Goal: Check status: Check status

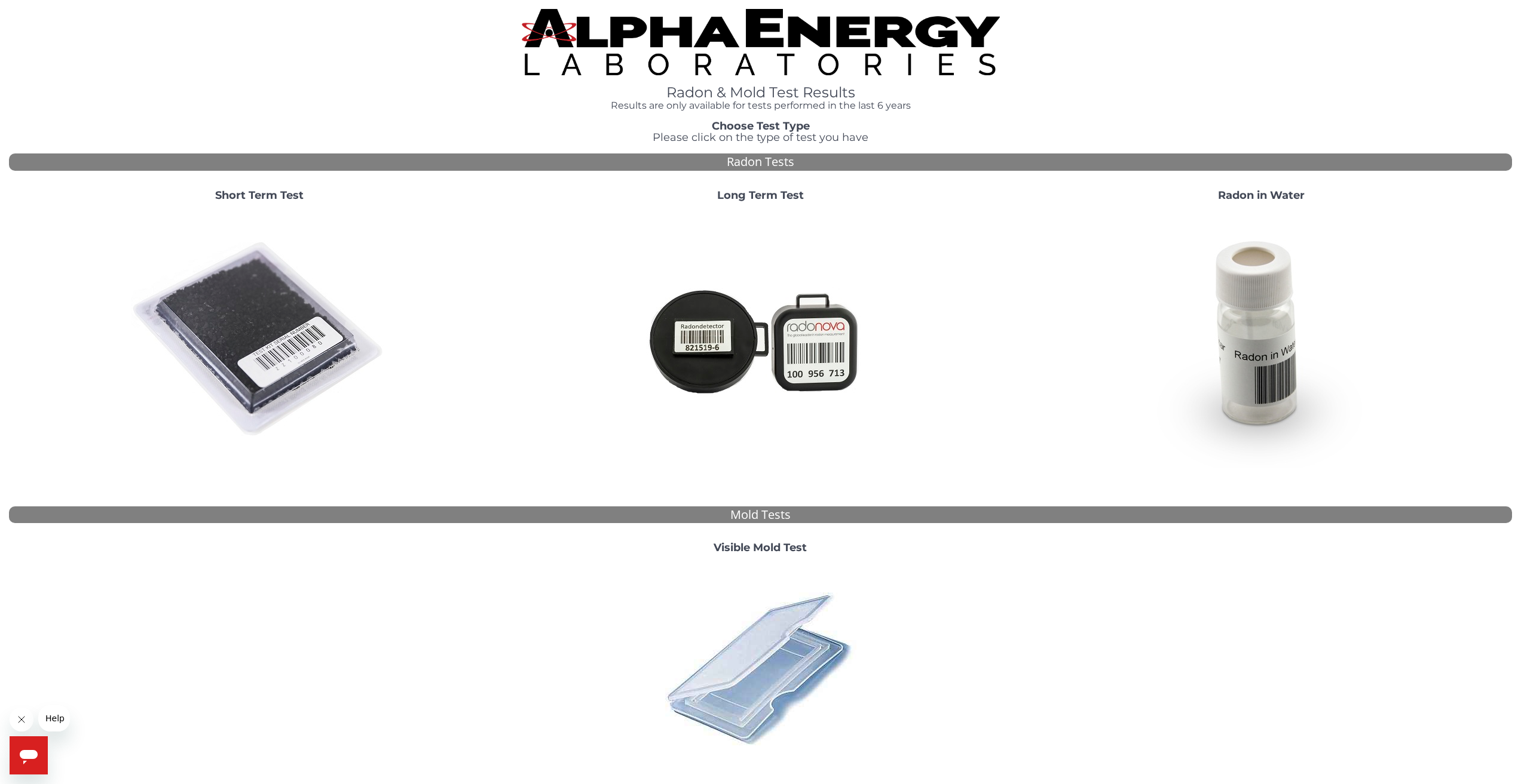
click at [241, 263] on img at bounding box center [259, 340] width 257 height 257
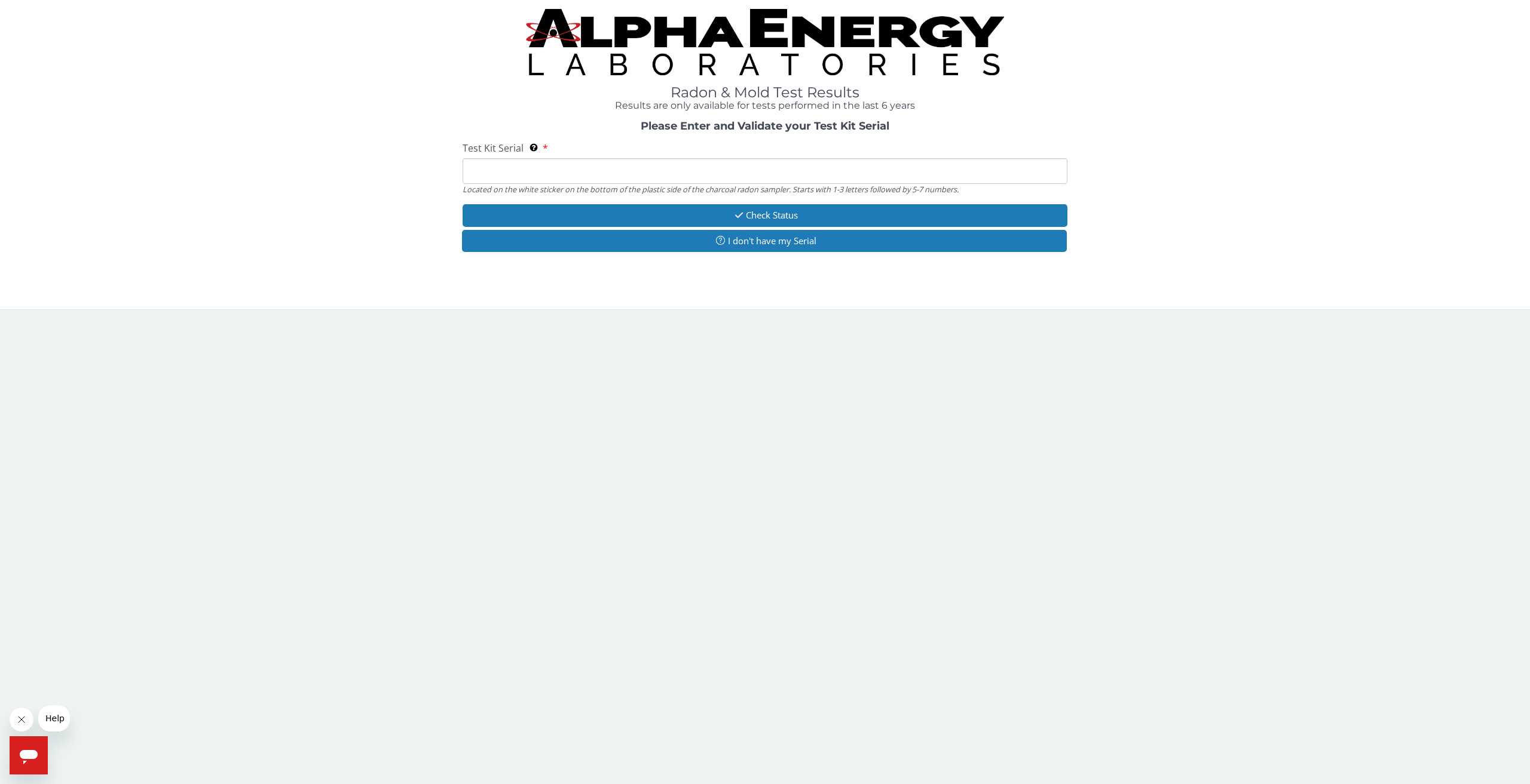
click at [713, 173] on input "Test Kit Serial Located on the white sticker on the bottom of the plastic side …" at bounding box center [765, 171] width 605 height 25
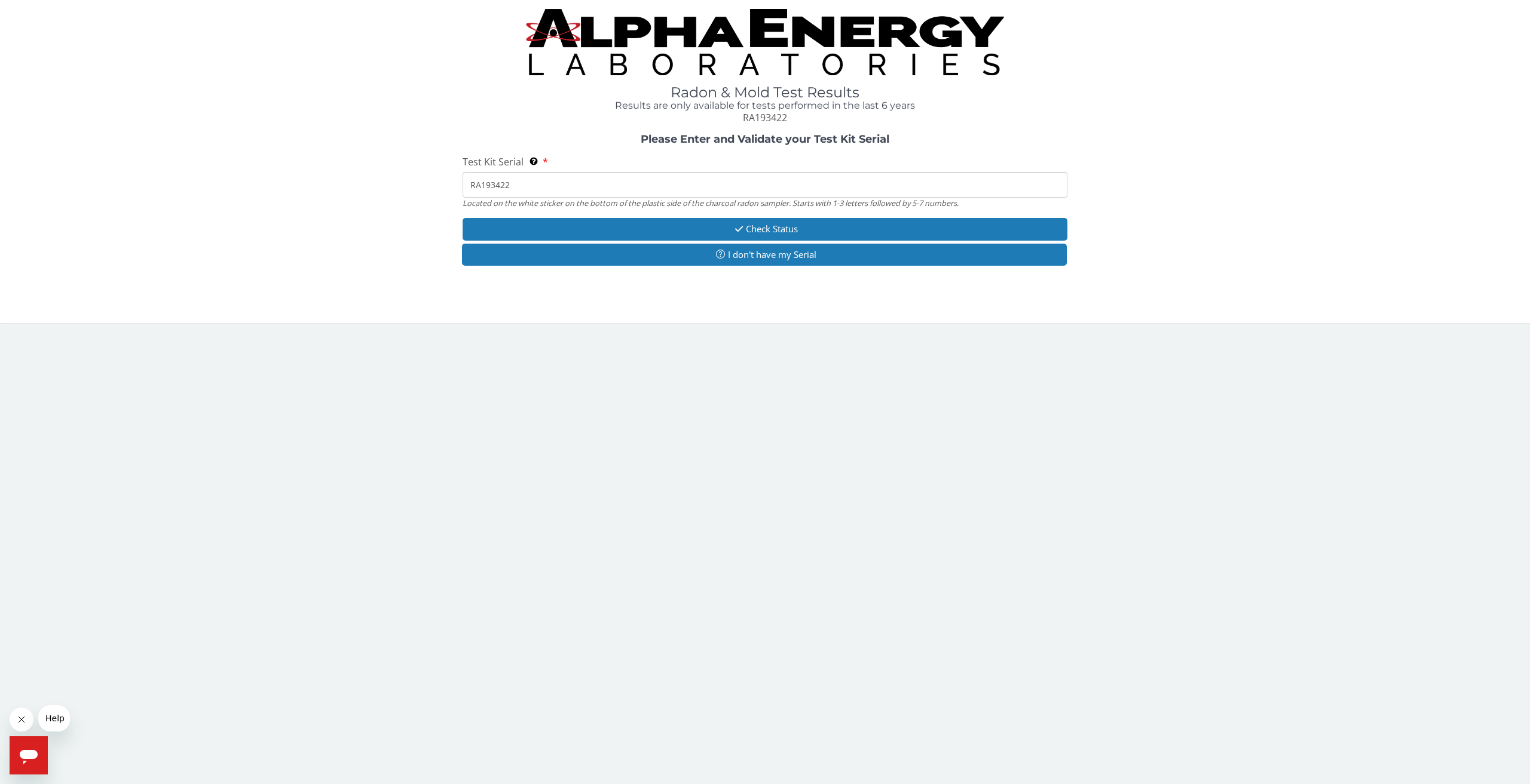
type input "RA193422"
click at [771, 226] on button "Check Status" at bounding box center [765, 229] width 605 height 22
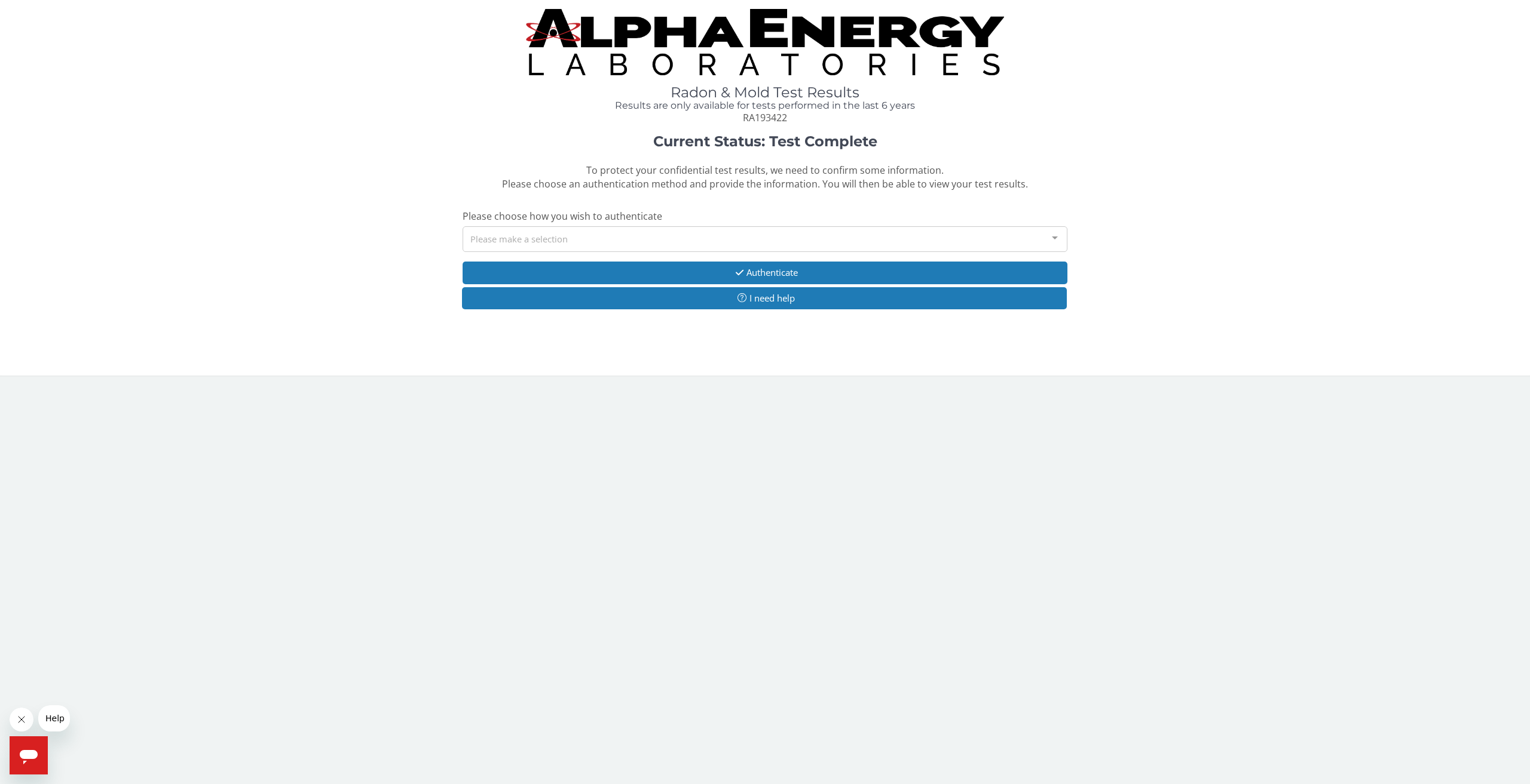
click at [632, 234] on div "Please make a selection" at bounding box center [765, 239] width 605 height 25
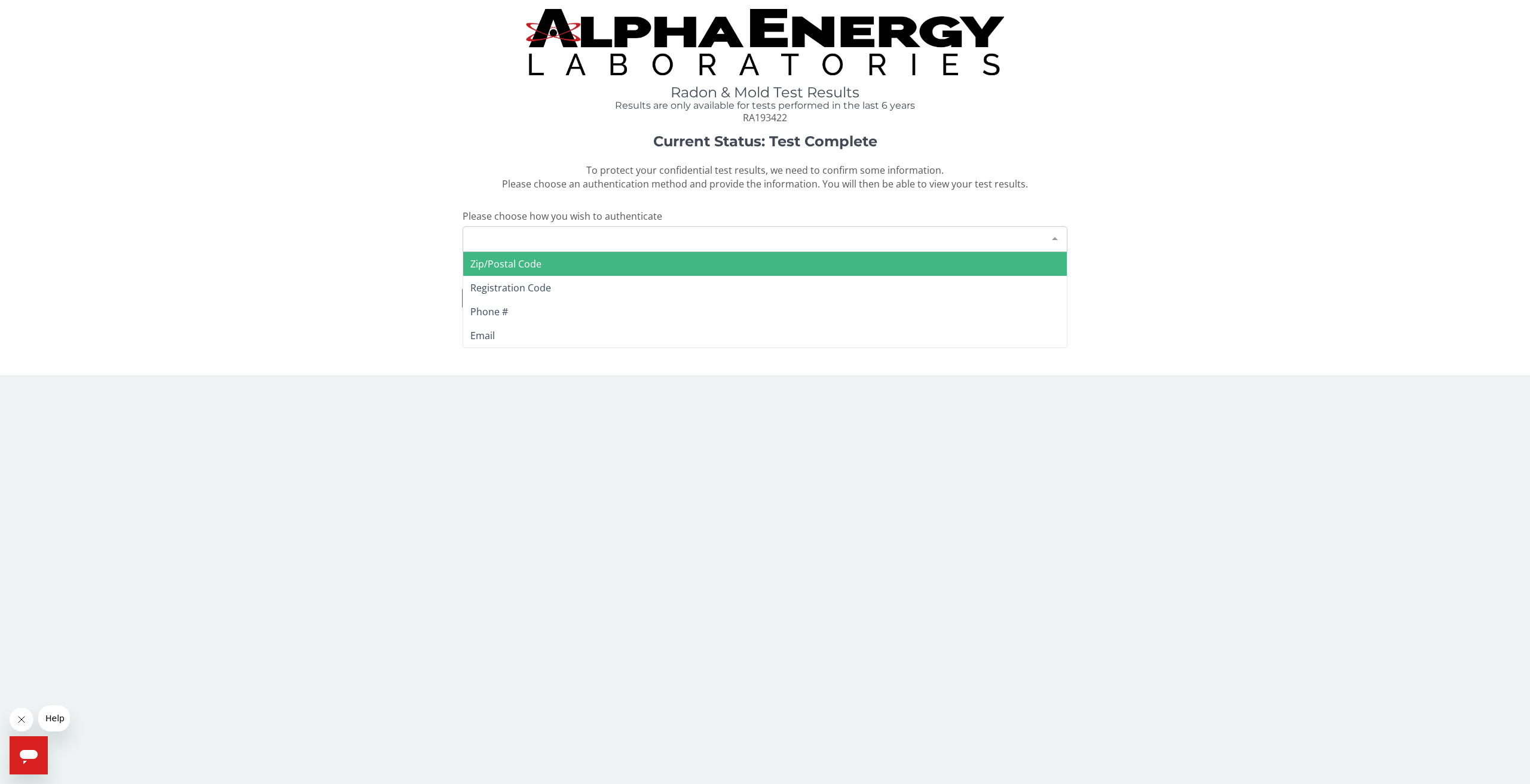
click at [592, 260] on span "Zip/Postal Code" at bounding box center [764, 263] width 604 height 24
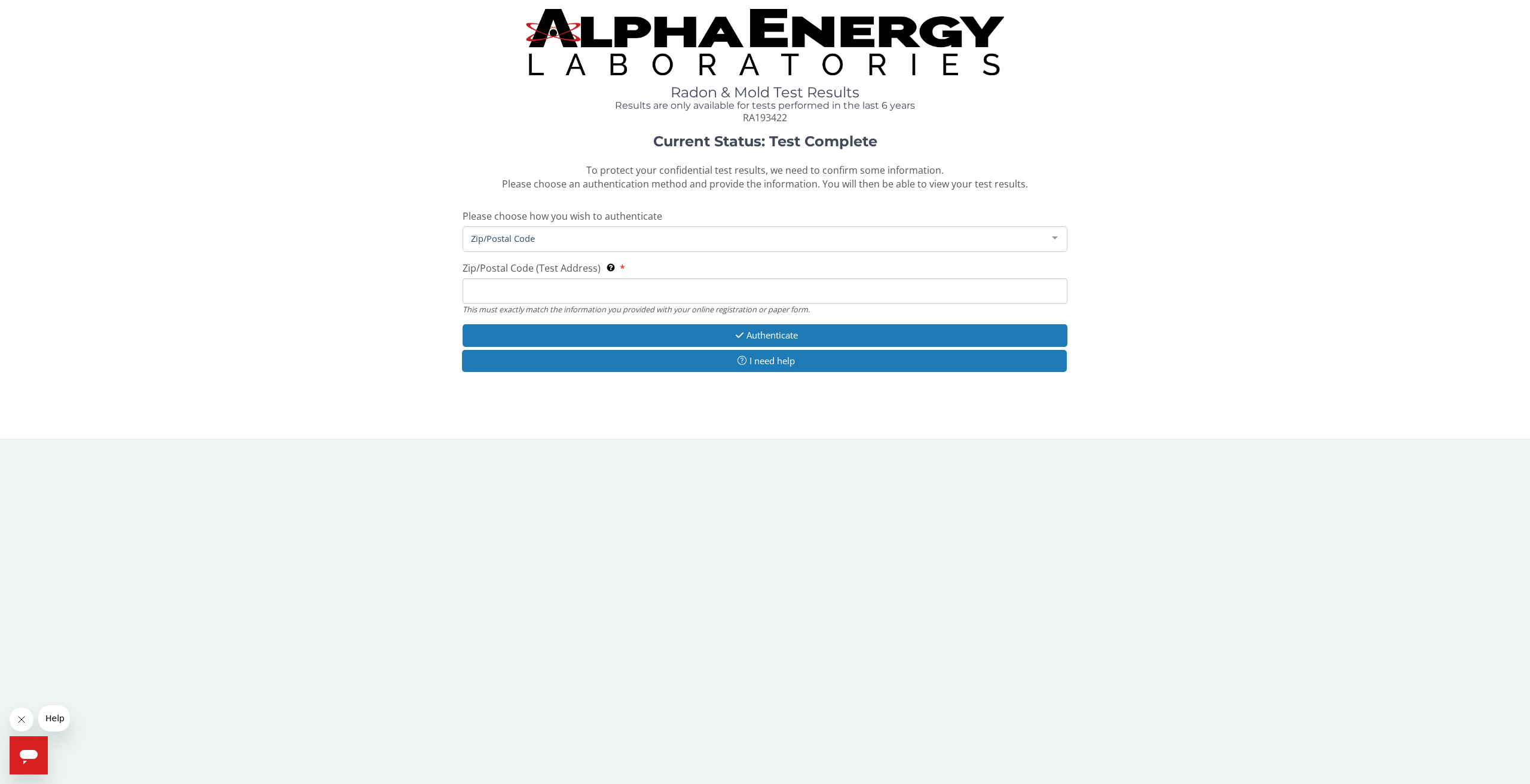
click at [634, 292] on input "Zip/Postal Code (Test Address) This must exactly match the information you prov…" at bounding box center [765, 290] width 605 height 25
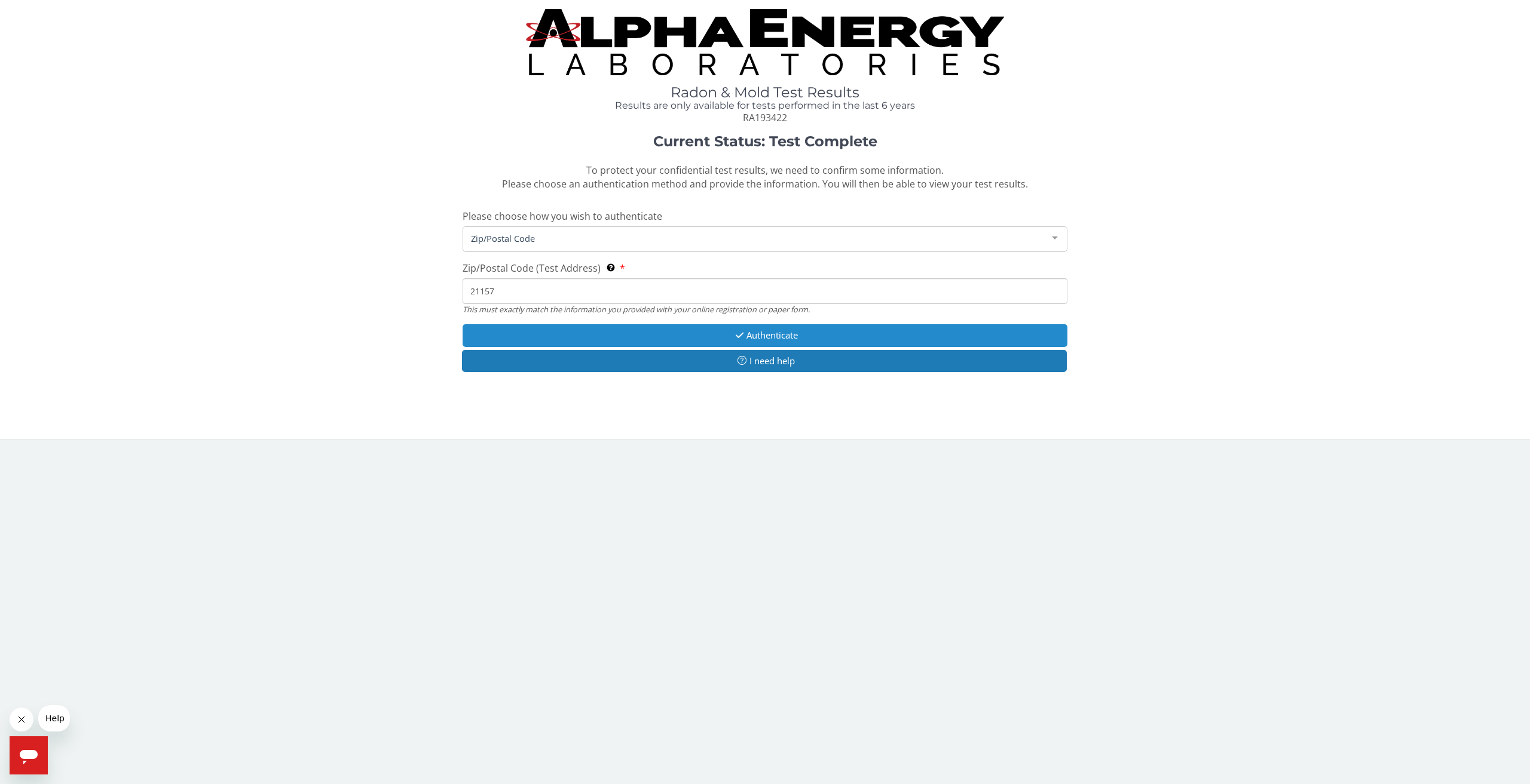
type input "21157"
click at [694, 333] on button "Authenticate" at bounding box center [765, 335] width 605 height 22
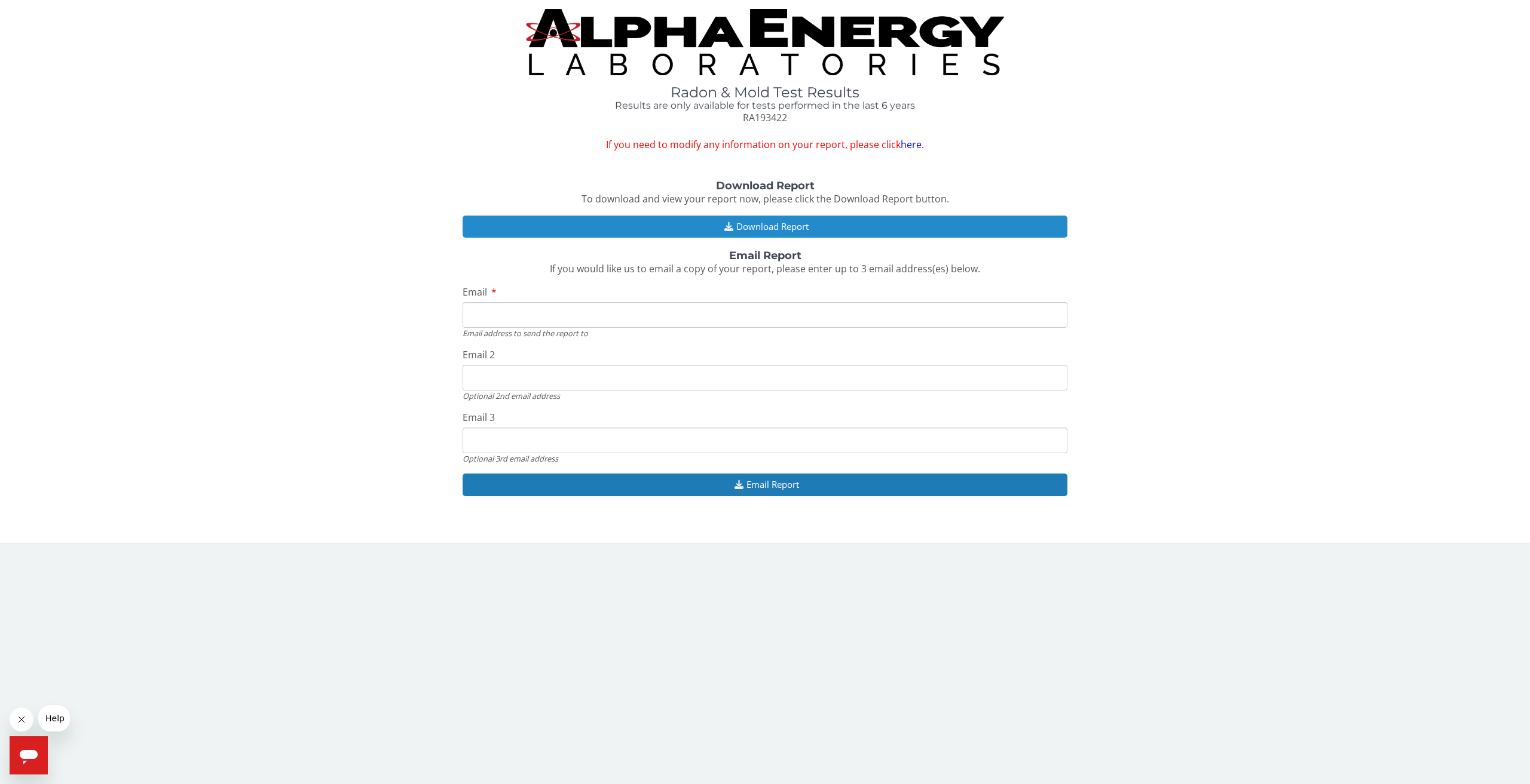
click at [733, 222] on icon "button" at bounding box center [729, 227] width 15 height 9
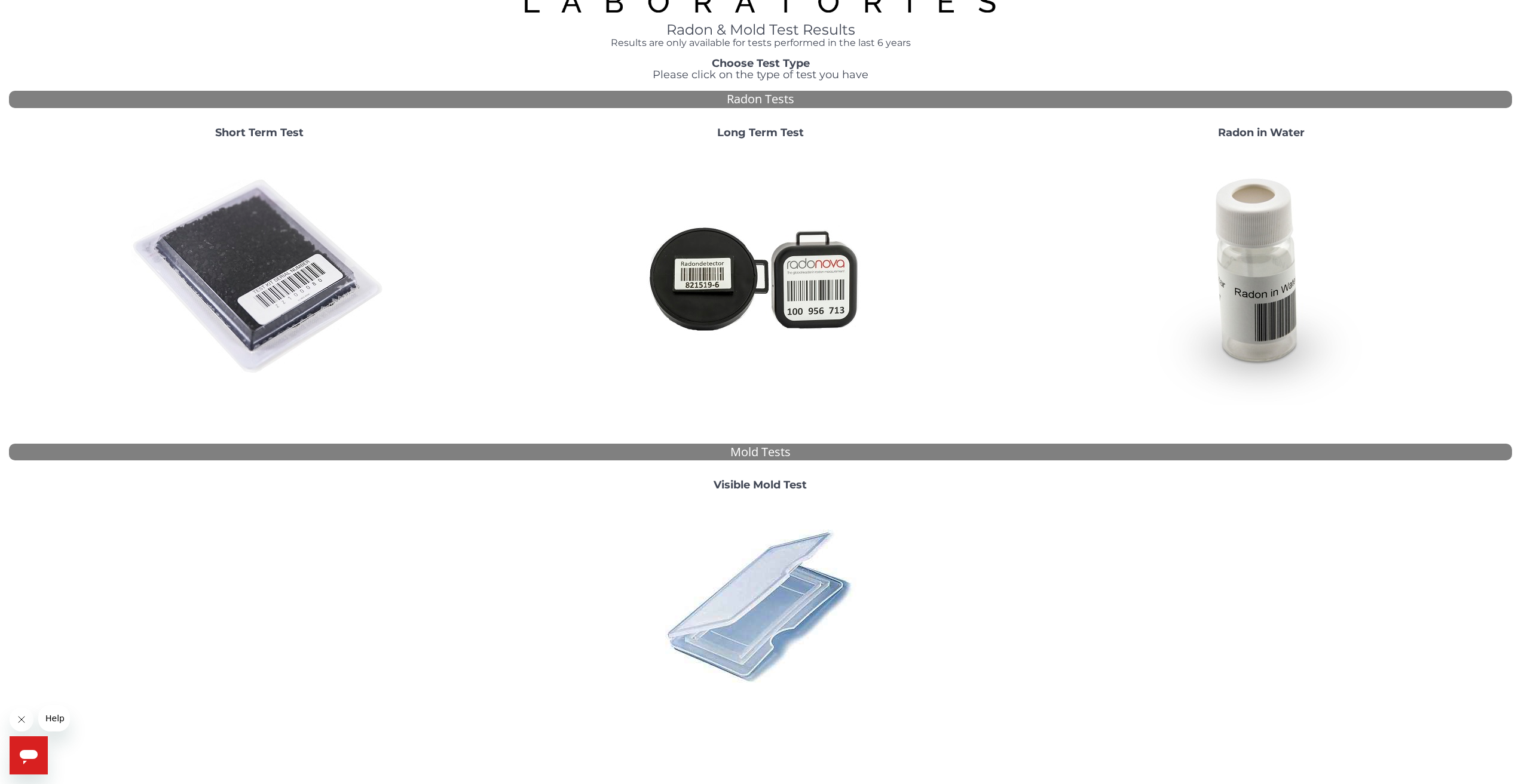
scroll to position [93, 0]
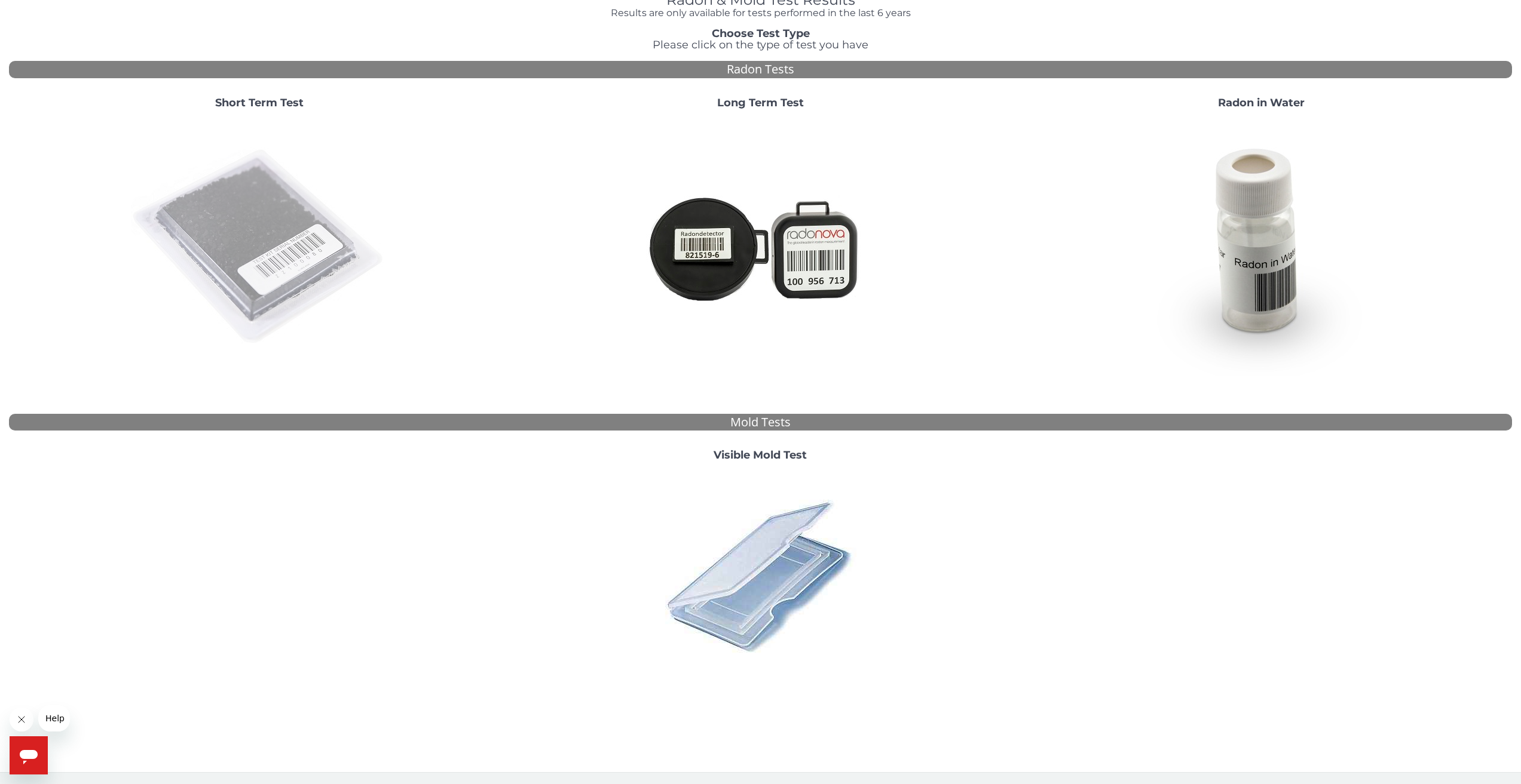
click at [281, 212] on img at bounding box center [259, 247] width 257 height 257
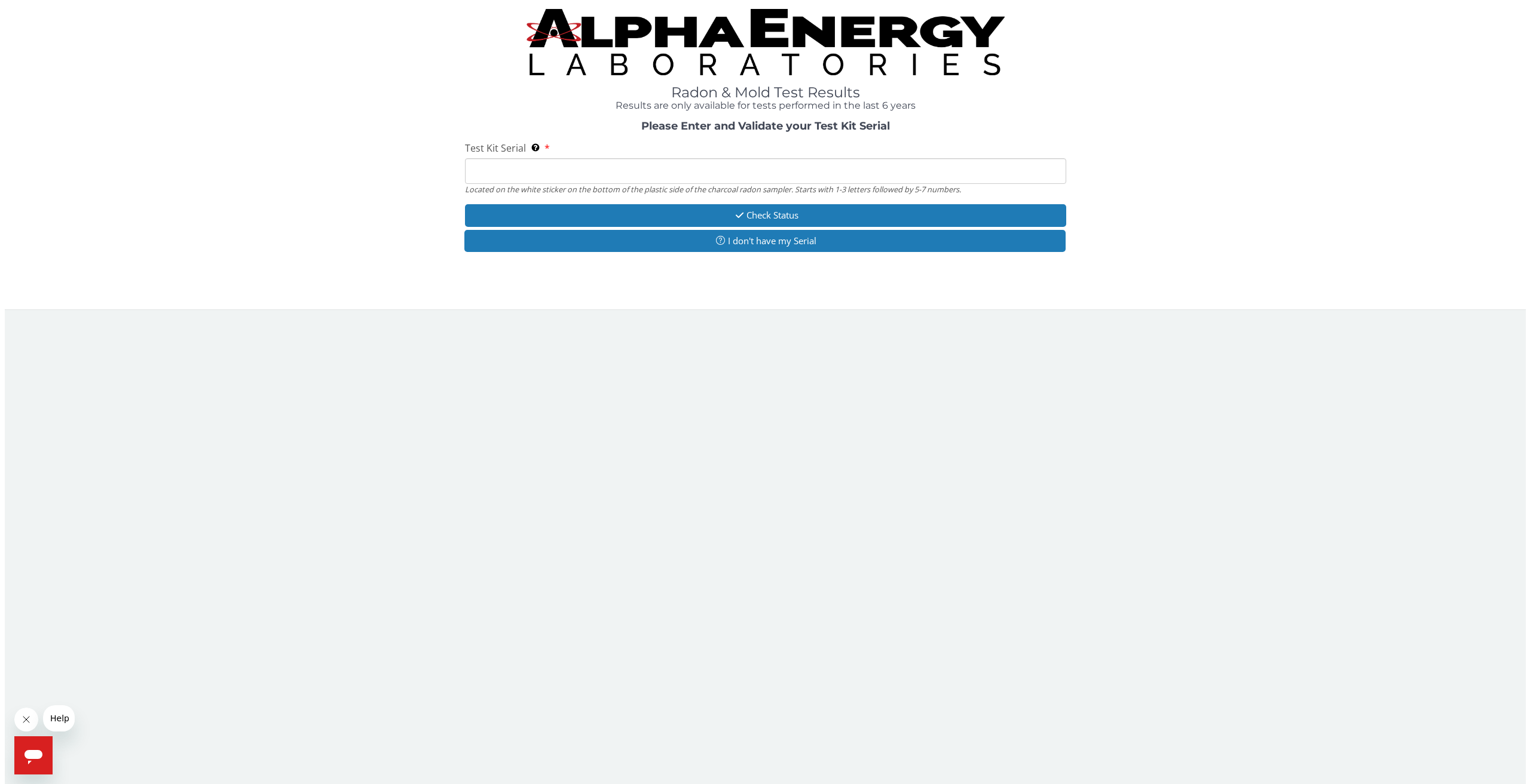
scroll to position [0, 0]
click at [784, 180] on input "Test Kit Serial Located on the white sticker on the bottom of the plastic side …" at bounding box center [765, 171] width 605 height 25
type input "RA193422"
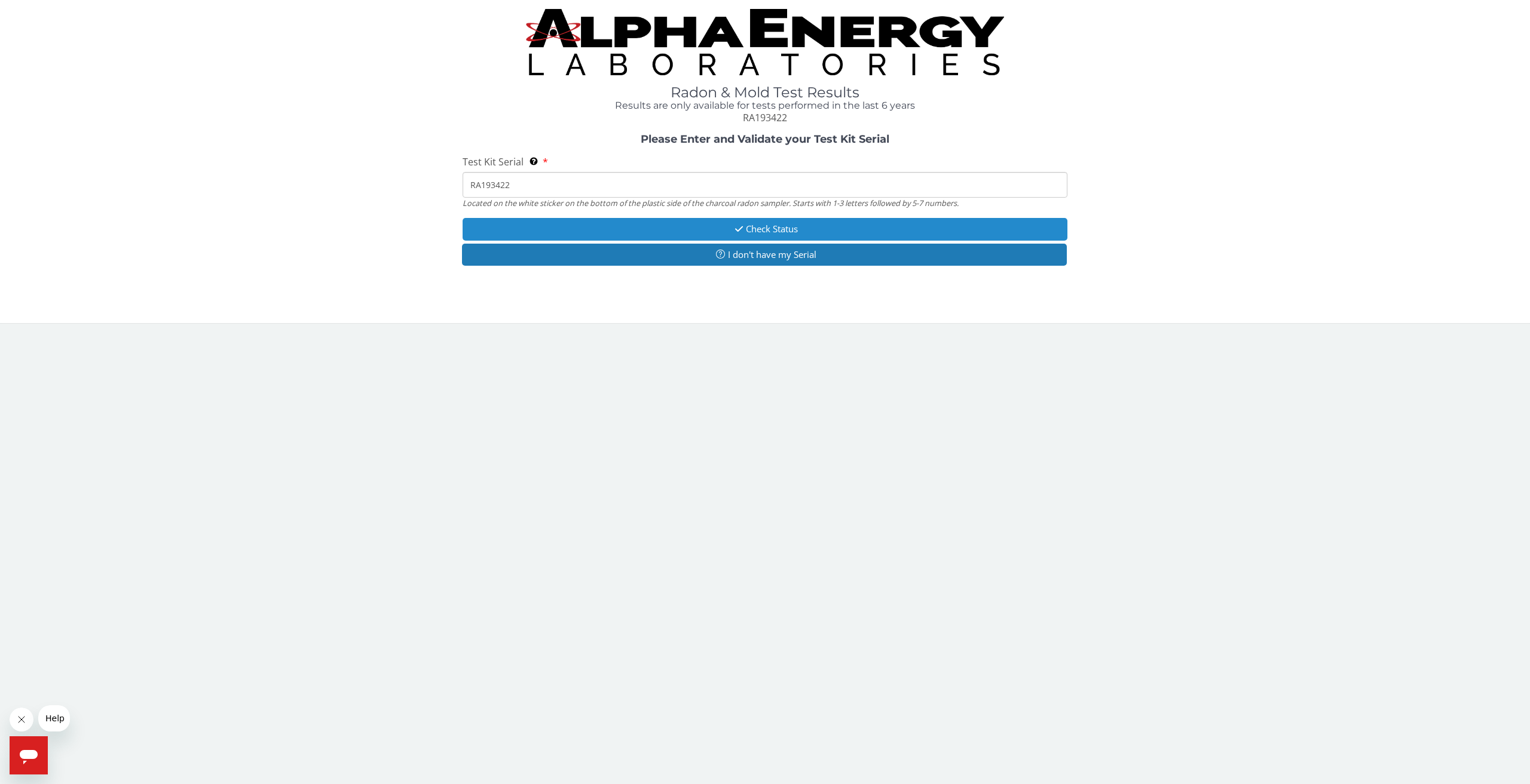
click at [692, 222] on button "Check Status" at bounding box center [765, 229] width 605 height 22
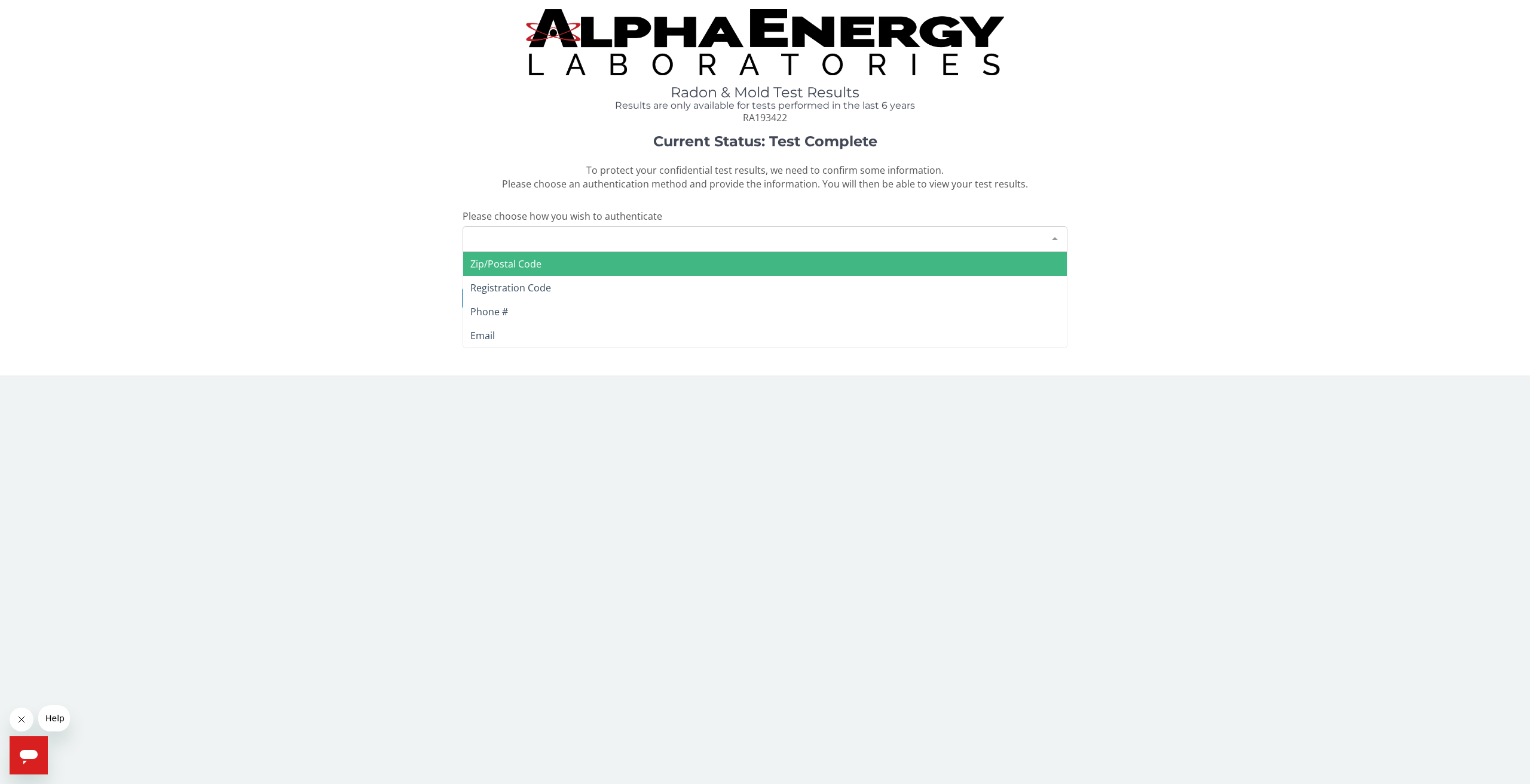
click at [627, 237] on div "Please make a selection" at bounding box center [765, 239] width 605 height 25
click at [610, 264] on span "Zip/Postal Code" at bounding box center [764, 263] width 604 height 24
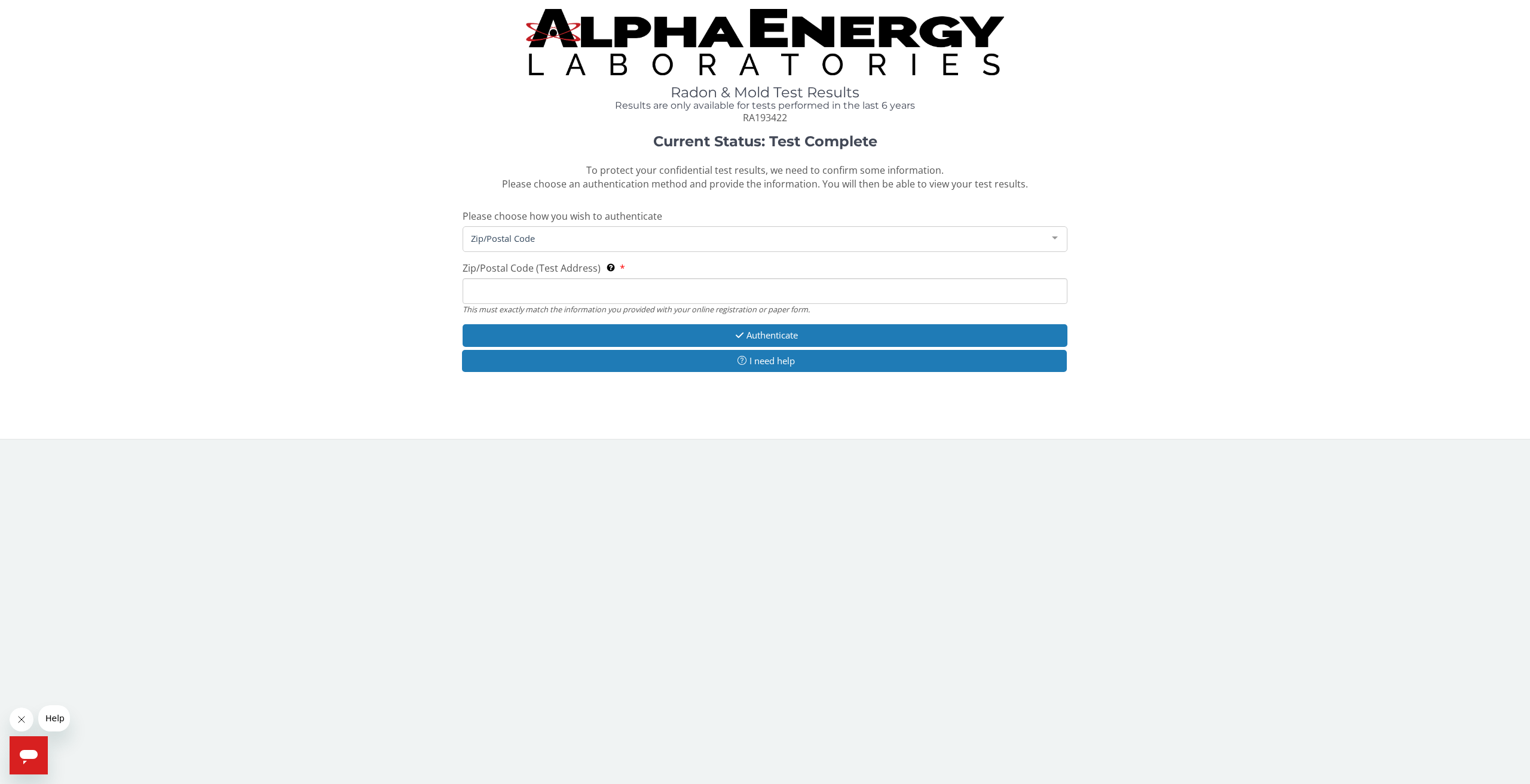
click at [624, 232] on span "Zip/Postal Code" at bounding box center [756, 238] width 575 height 13
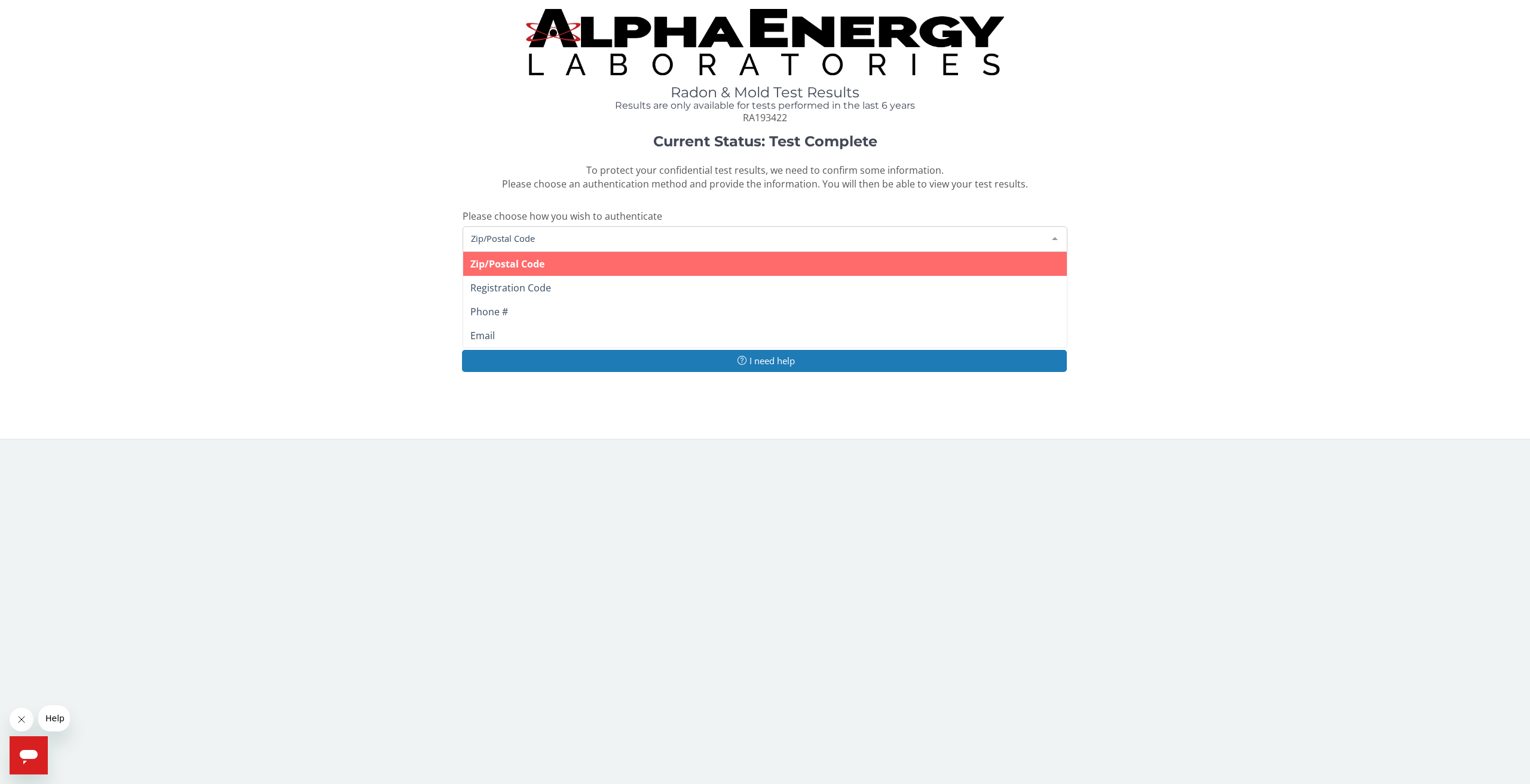
click at [600, 258] on span "Zip/Postal Code" at bounding box center [764, 263] width 604 height 24
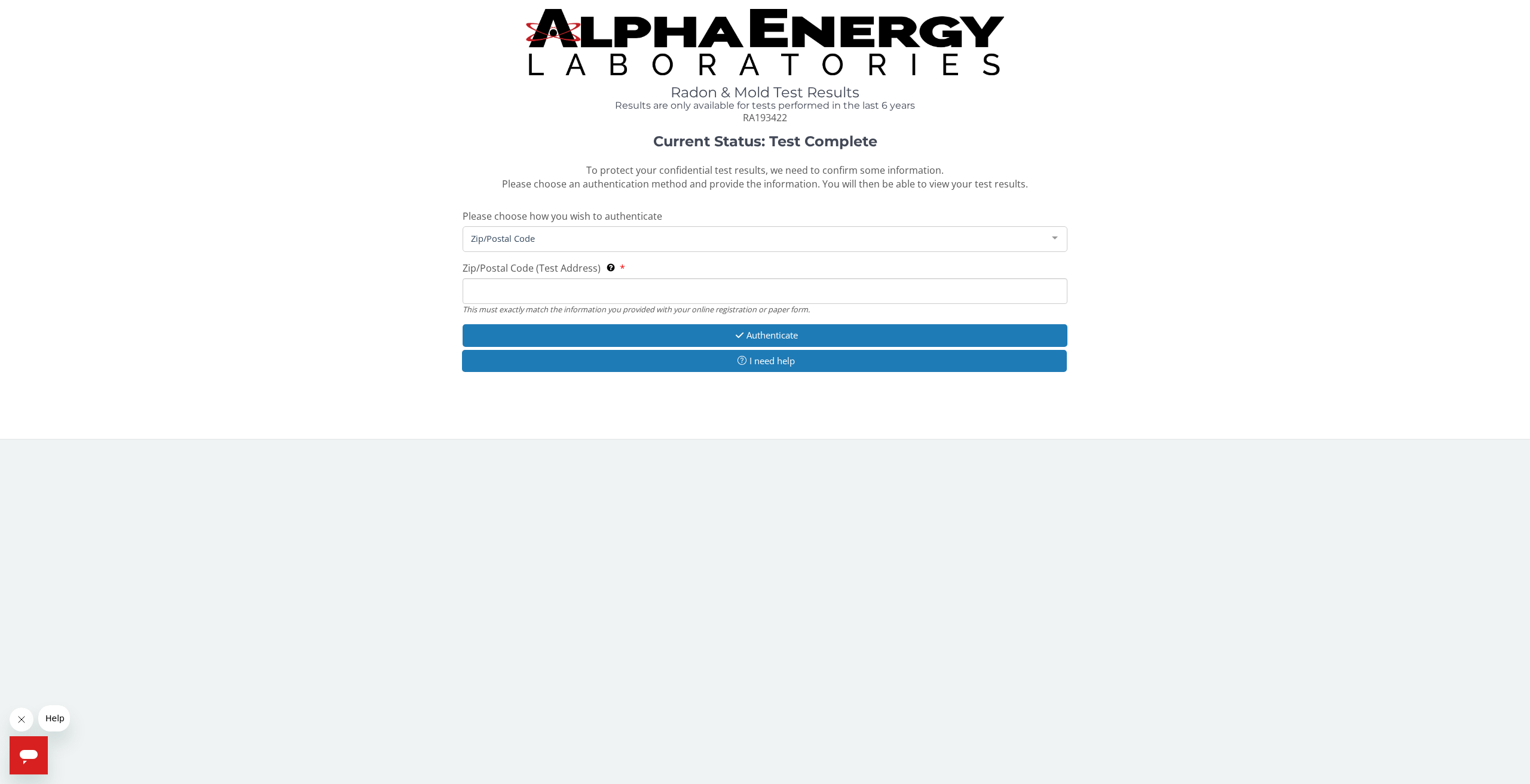
click at [569, 290] on input "Zip/Postal Code (Test Address) This must exactly match the information you prov…" at bounding box center [765, 290] width 605 height 25
type input "21157"
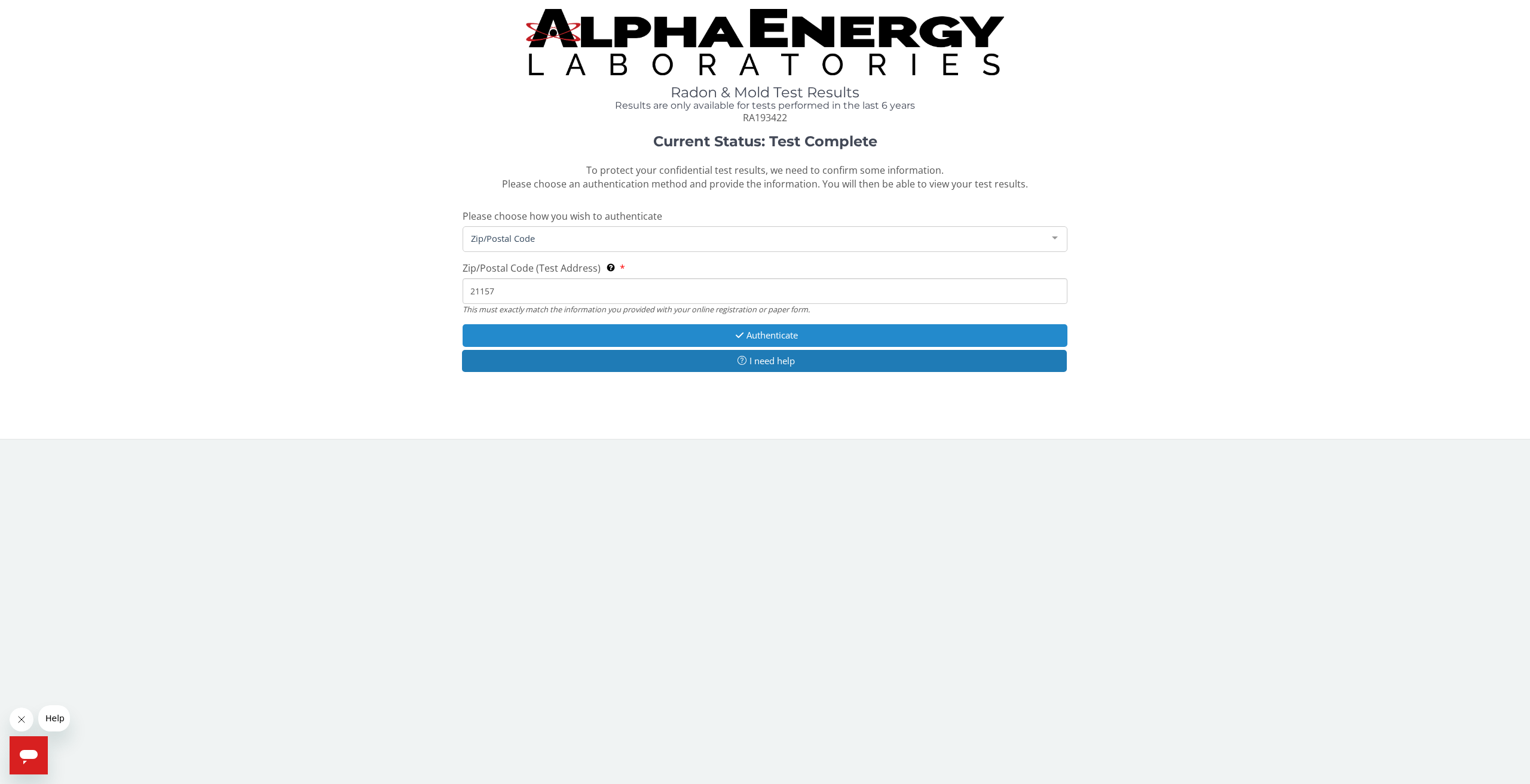
click at [638, 336] on button "Authenticate" at bounding box center [765, 335] width 605 height 22
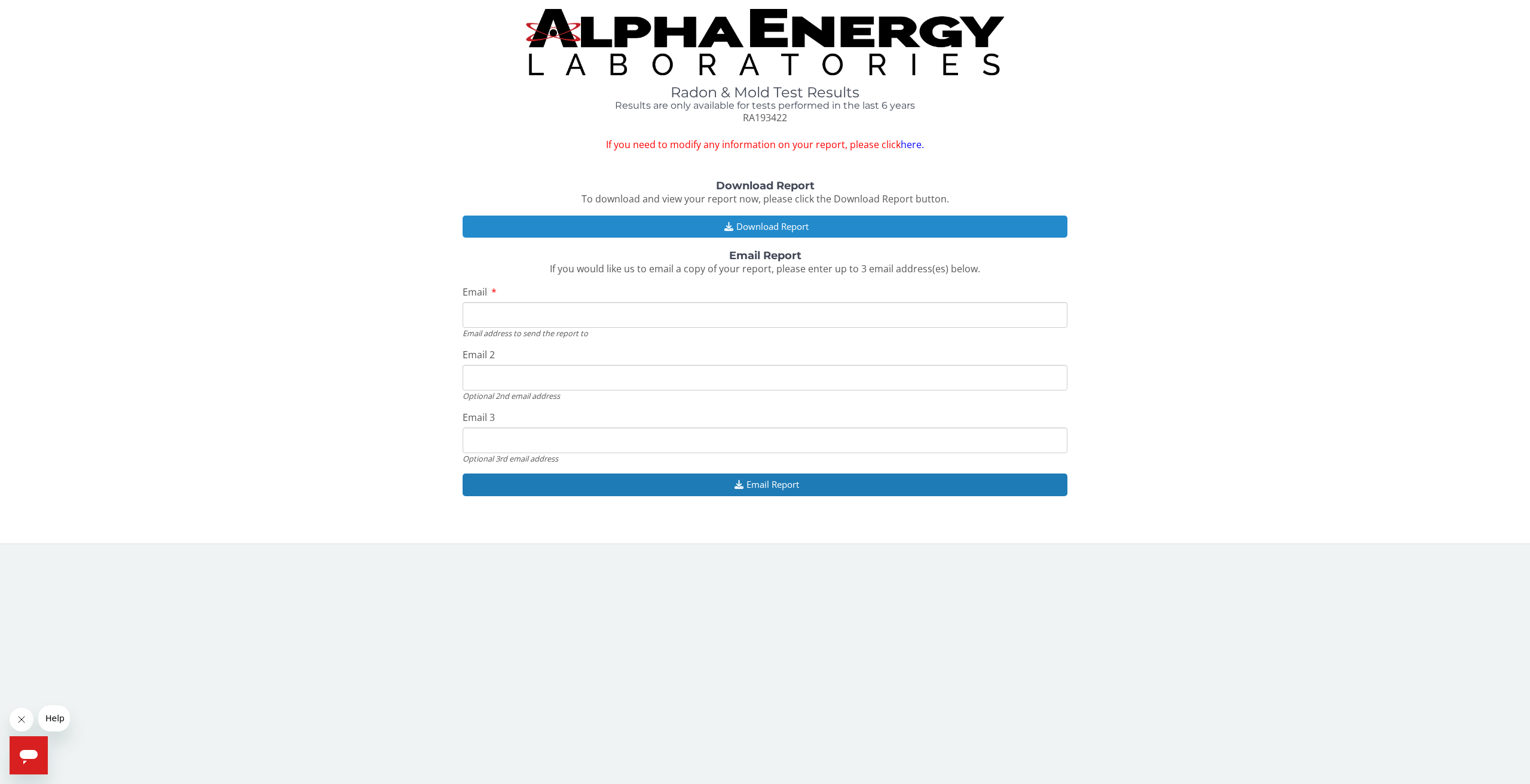
click at [876, 230] on button "Download Report" at bounding box center [765, 226] width 605 height 22
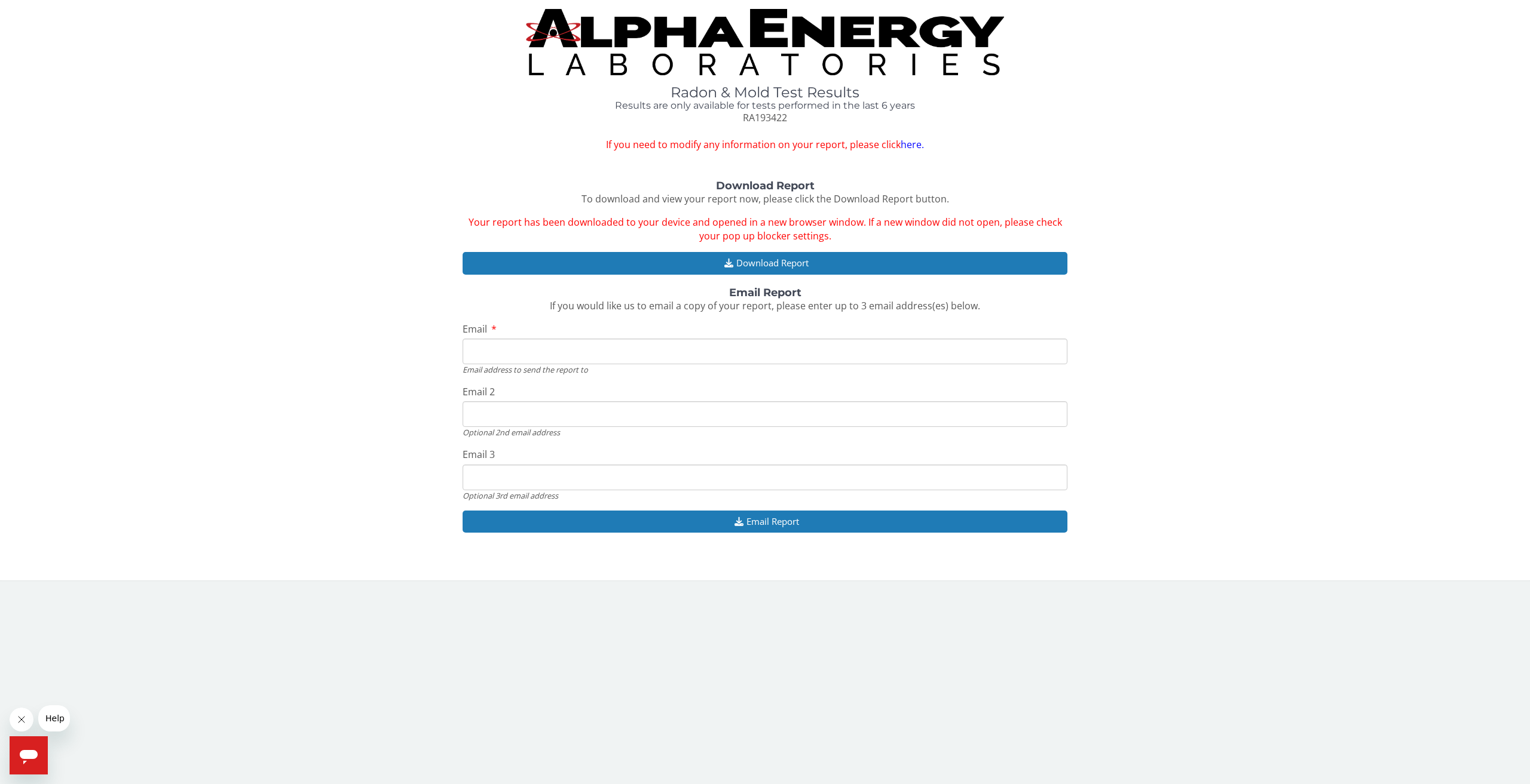
click at [668, 360] on input "Email" at bounding box center [765, 351] width 605 height 25
type input "[EMAIL_ADDRESS][DOMAIN_NAME]"
drag, startPoint x: 627, startPoint y: 430, endPoint x: 525, endPoint y: 430, distance: 102.0
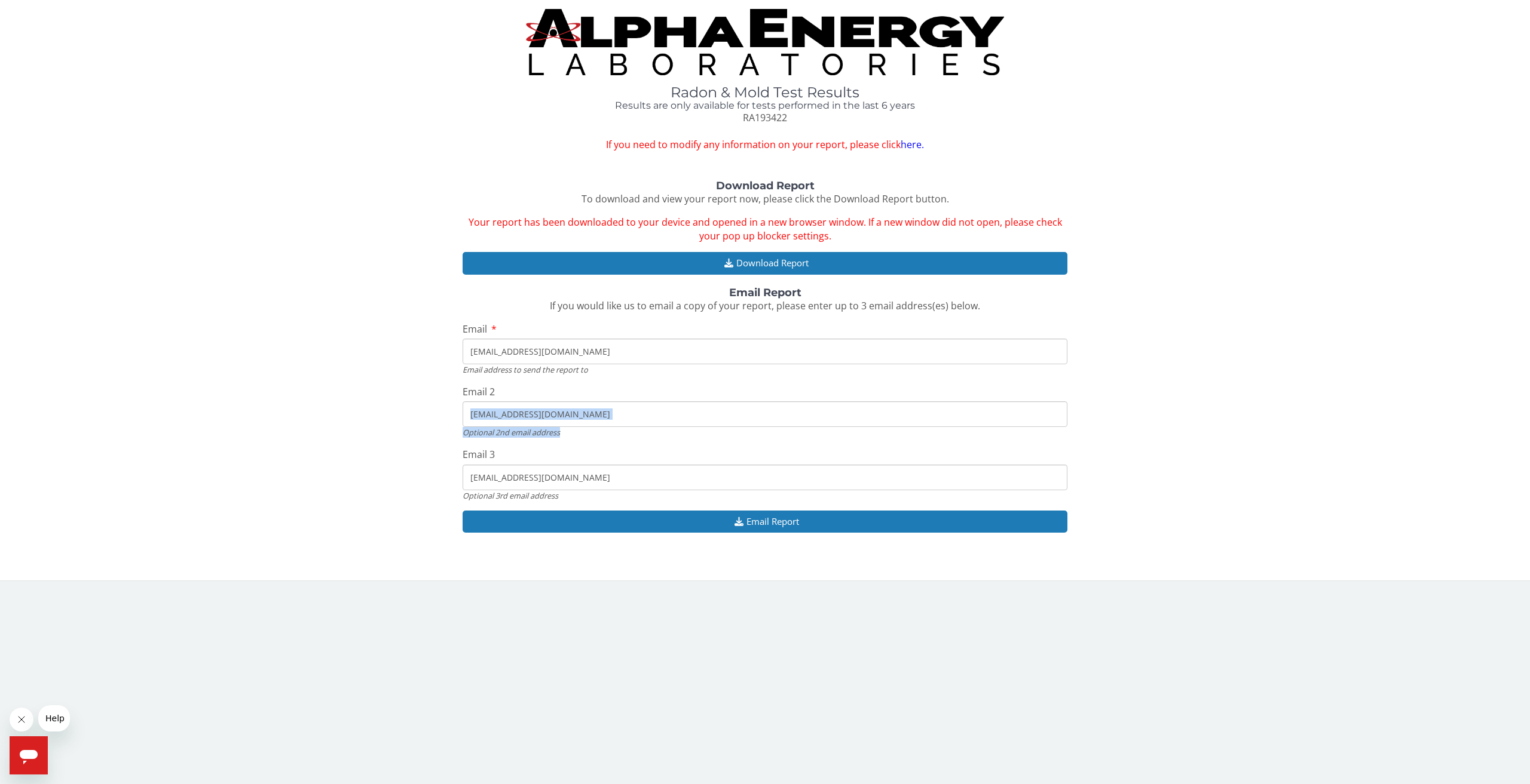
click at [471, 410] on div "Email 2 [EMAIL_ADDRESS][DOMAIN_NAME] Optional 2nd email address" at bounding box center [765, 412] width 605 height 53
click at [662, 424] on input "[EMAIL_ADDRESS][DOMAIN_NAME]" at bounding box center [765, 414] width 605 height 25
click at [668, 406] on div "Email 2 [EMAIL_ADDRESS][DOMAIN_NAME] Optional 2nd email address" at bounding box center [765, 412] width 605 height 53
drag, startPoint x: 660, startPoint y: 412, endPoint x: 418, endPoint y: 409, distance: 242.0
click at [418, 409] on div "Download Report To download and view your report now, please click the Download…" at bounding box center [765, 363] width 1512 height 365
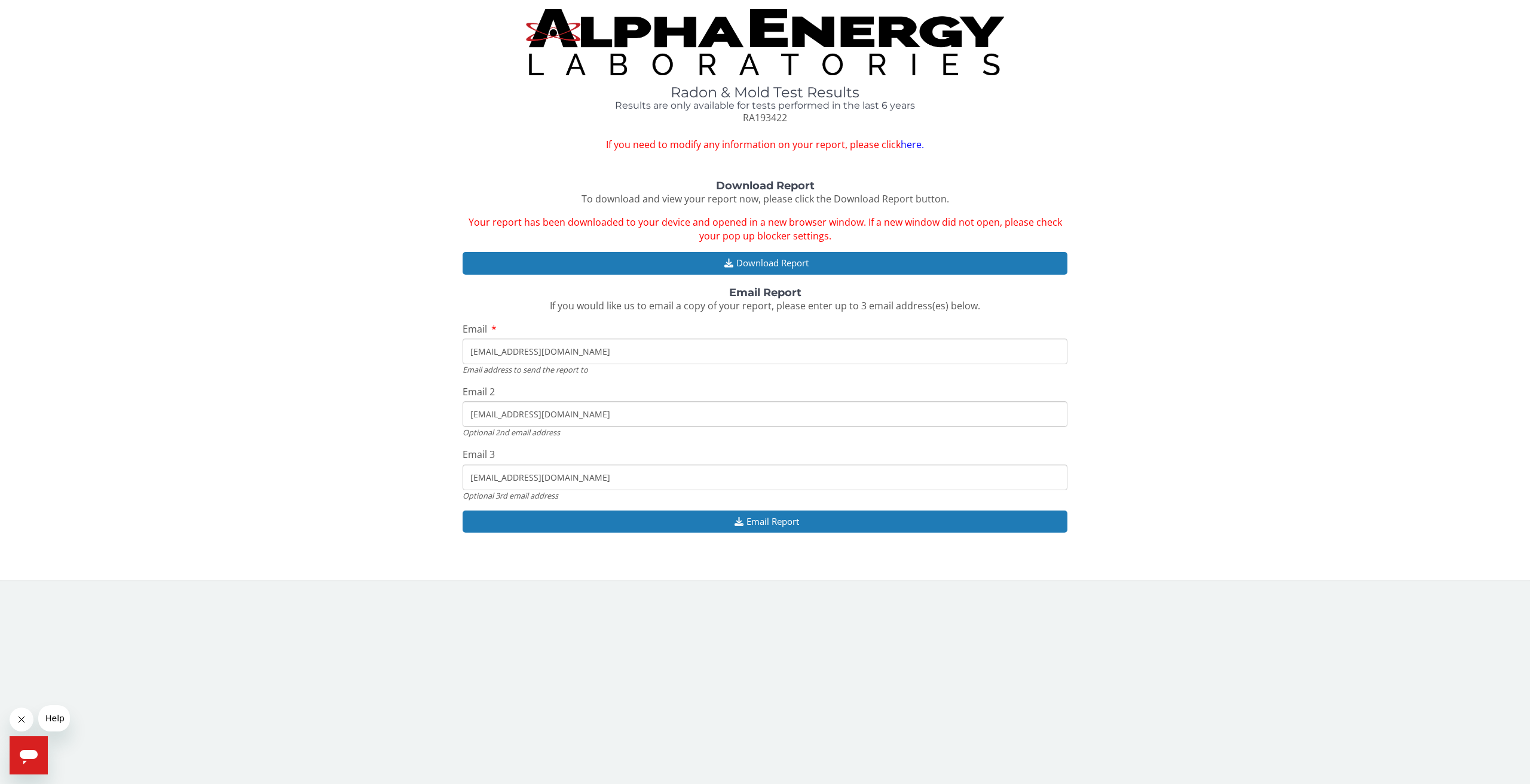
type input "d"
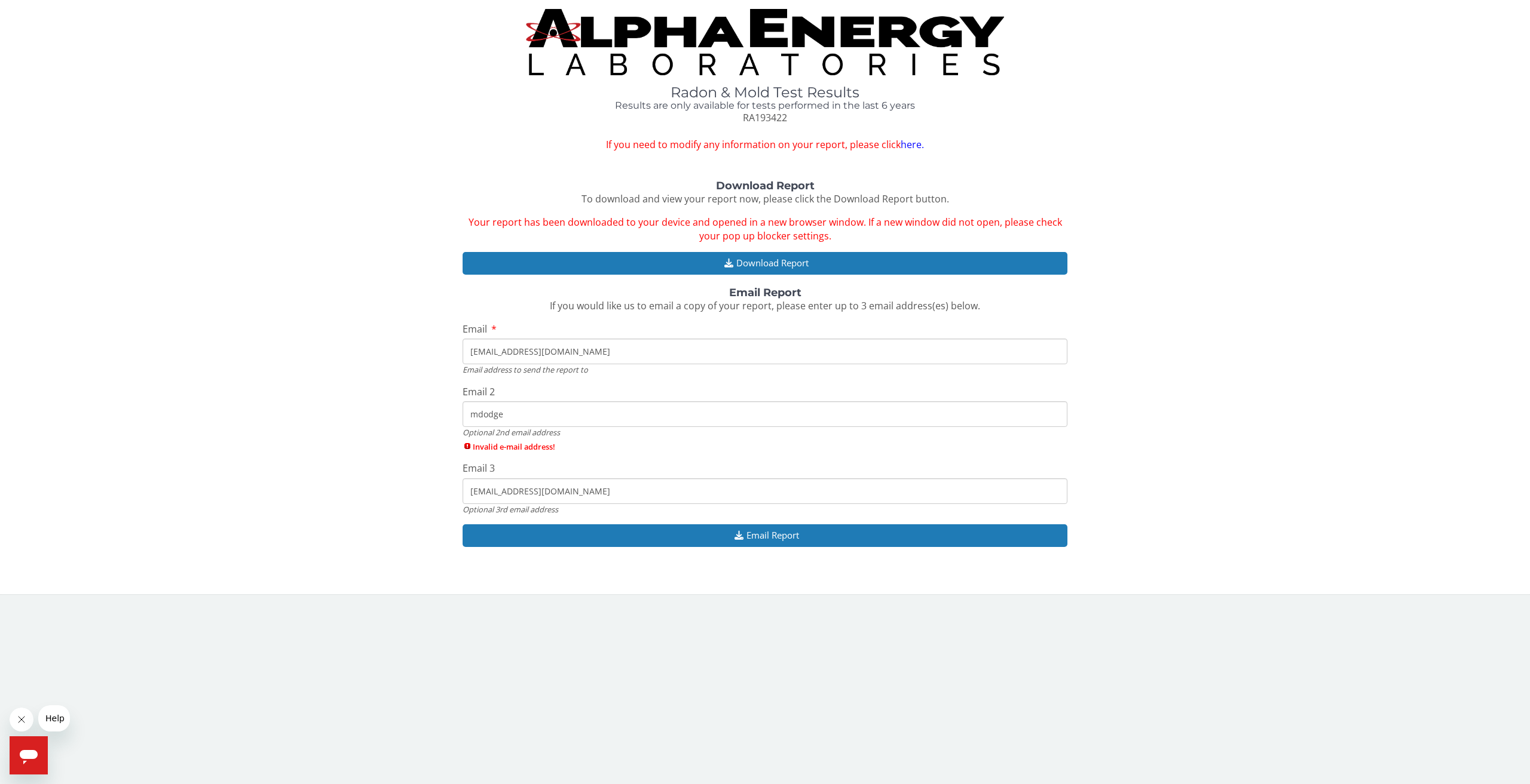
type input "[EMAIL_ADDRESS][DOMAIN_NAME]"
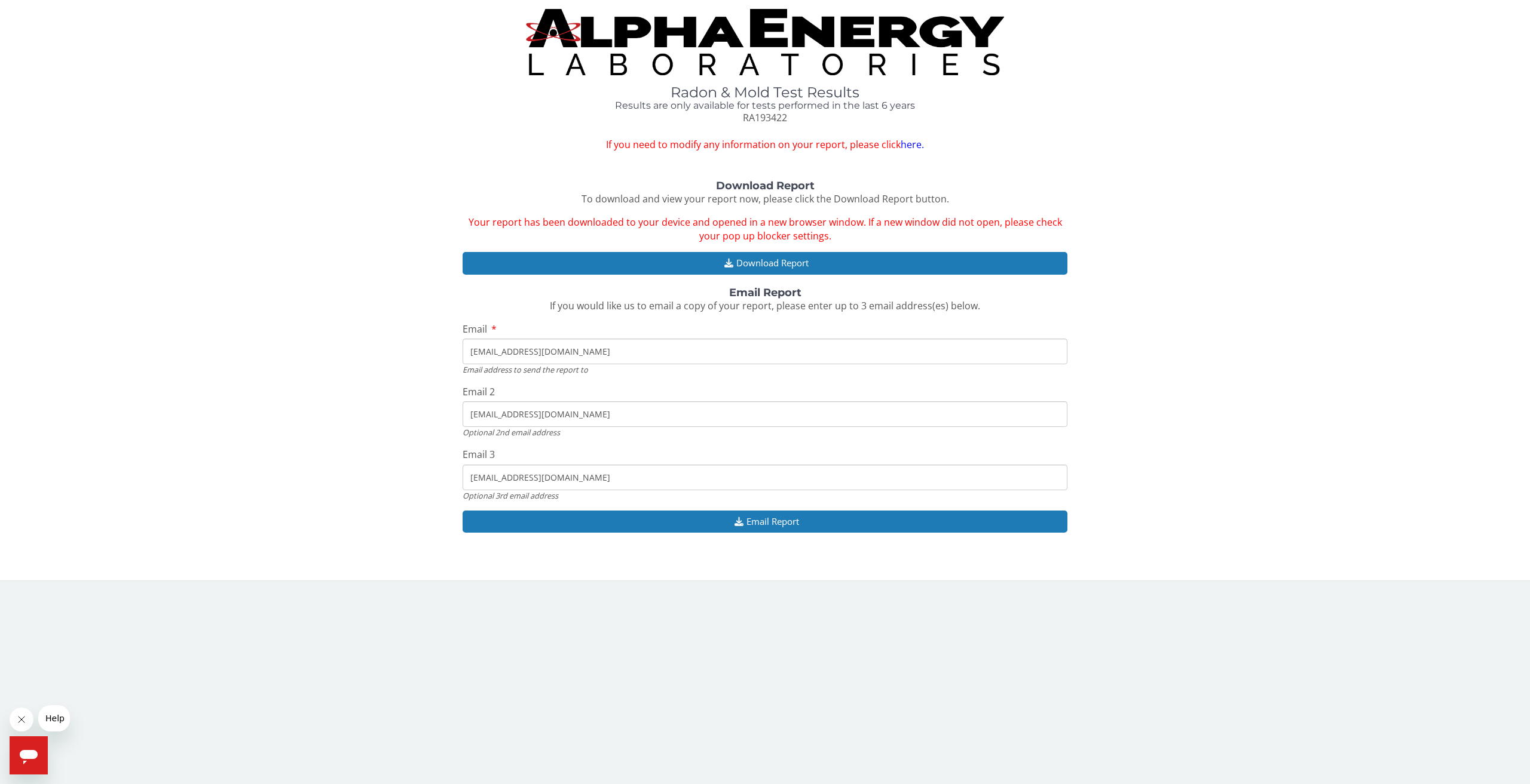
drag, startPoint x: 607, startPoint y: 483, endPoint x: 350, endPoint y: 488, distance: 257.0
click at [350, 488] on div "Download Report To download and view your report now, please click the Download…" at bounding box center [765, 363] width 1512 height 365
click at [371, 501] on div "Download Report To download and view your report now, please click the Download…" at bounding box center [765, 363] width 1512 height 365
click at [712, 508] on div "Download Report To download and view your report now, please click the Download…" at bounding box center [765, 363] width 1512 height 365
click at [702, 521] on button "Email Report" at bounding box center [765, 521] width 605 height 22
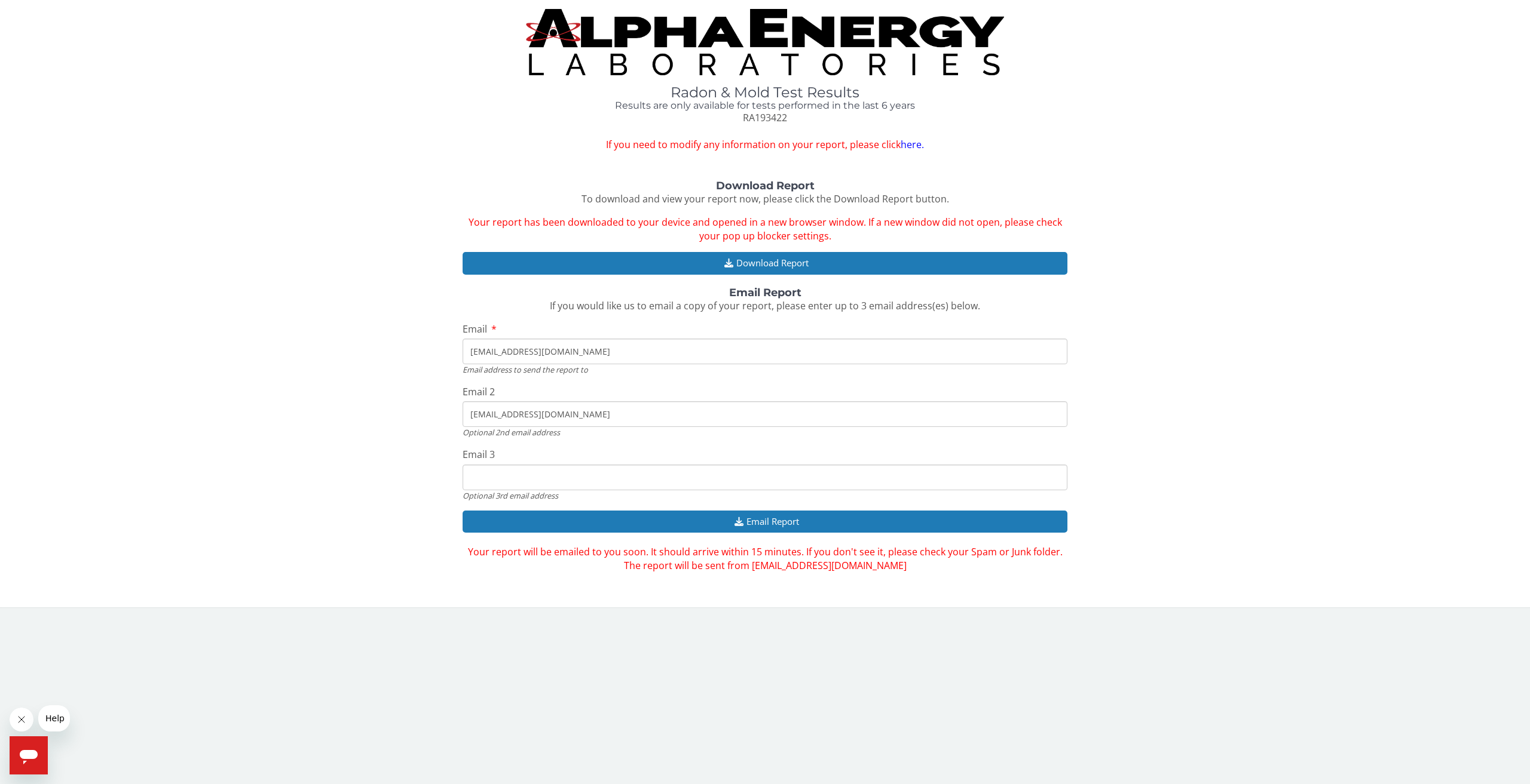
click at [901, 140] on link "here." at bounding box center [913, 144] width 23 height 13
click at [787, 271] on button "Download Report" at bounding box center [765, 263] width 605 height 22
click at [692, 37] on img at bounding box center [765, 42] width 478 height 66
